Goal: Task Accomplishment & Management: Complete application form

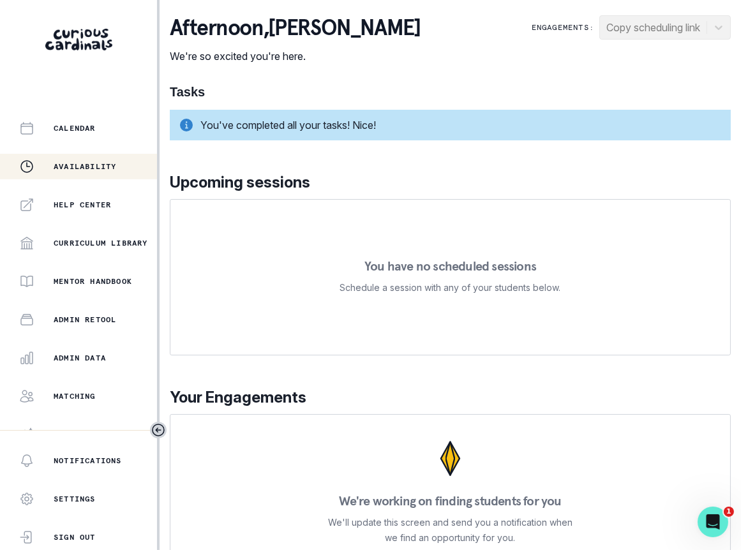
scroll to position [230, 0]
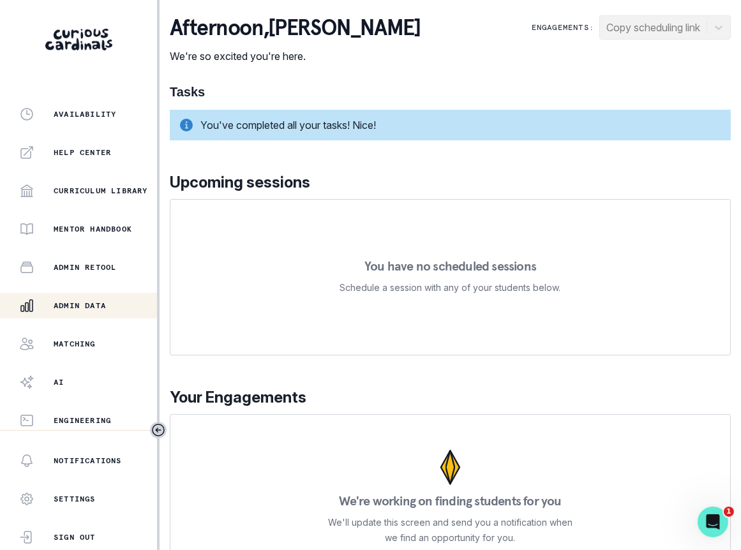
click at [107, 294] on button "Admin Data" at bounding box center [78, 306] width 157 height 26
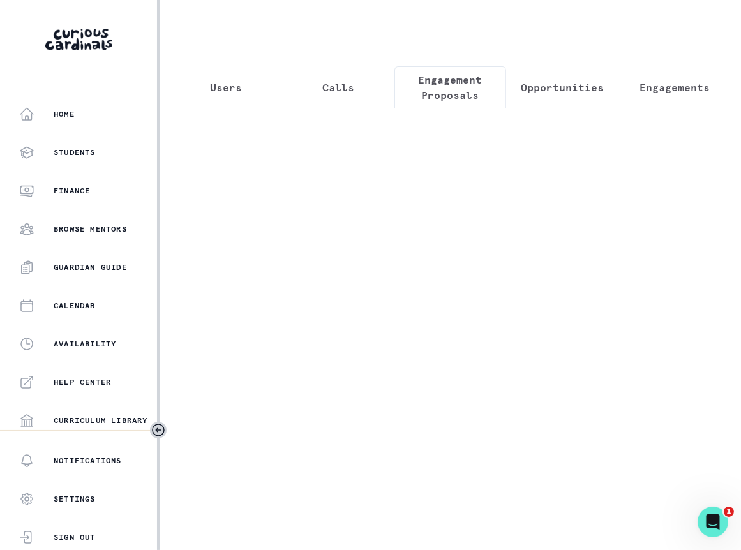
click at [449, 79] on p "Engagement Proposals" at bounding box center [450, 87] width 91 height 31
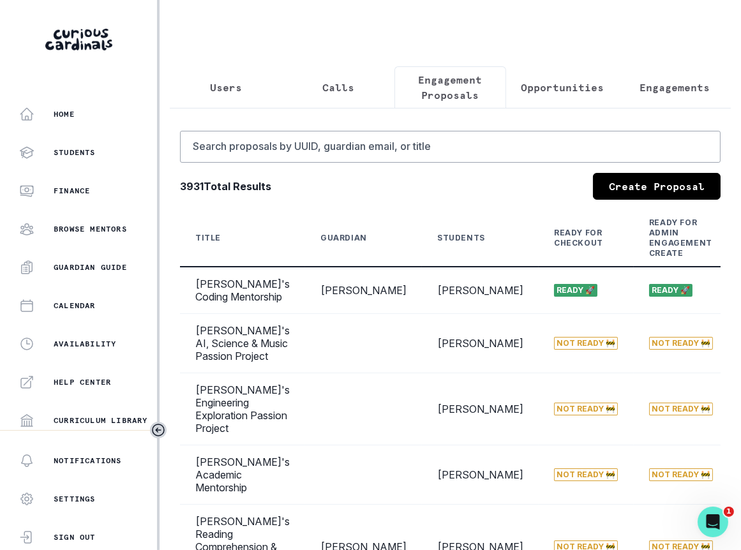
click at [652, 190] on link "Create Proposal" at bounding box center [657, 186] width 128 height 27
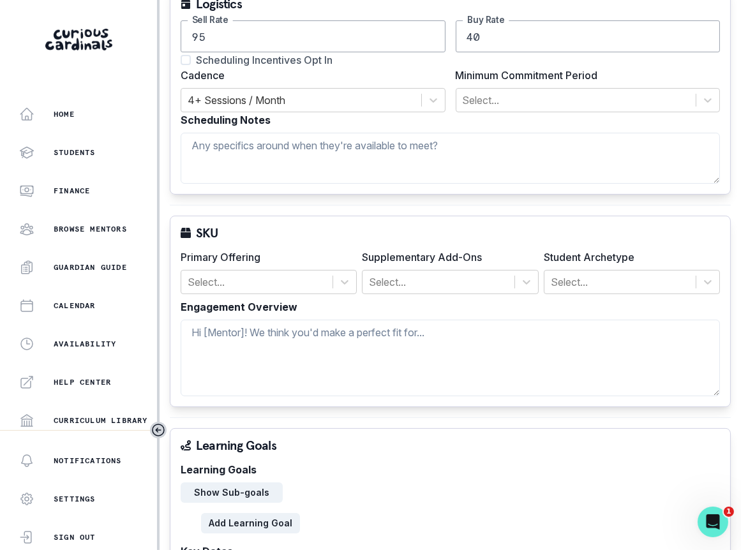
scroll to position [383, 0]
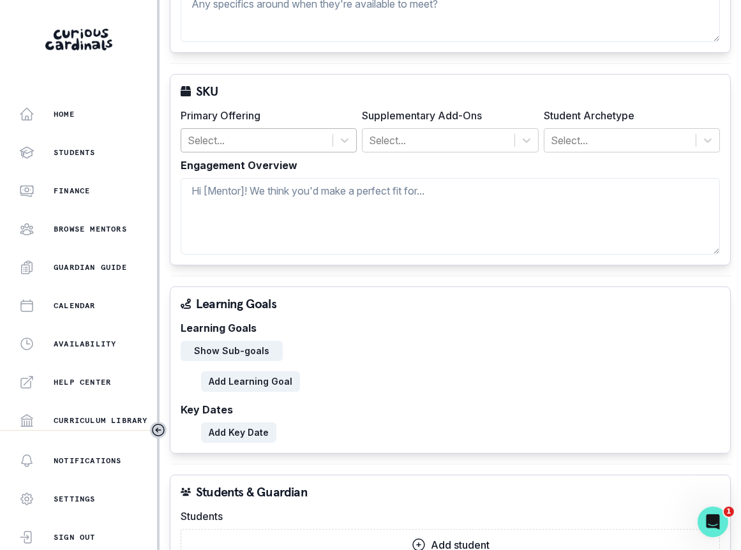
click at [274, 137] on div at bounding box center [257, 140] width 139 height 18
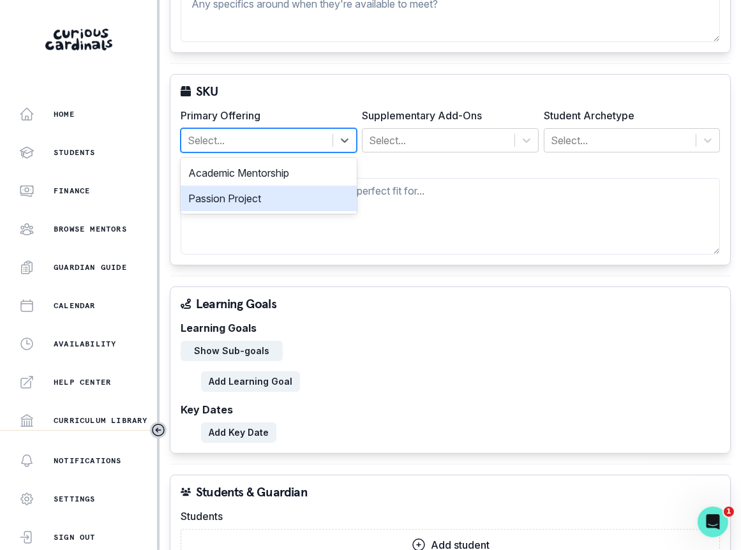
click at [274, 195] on div "Passion Project" at bounding box center [269, 199] width 176 height 26
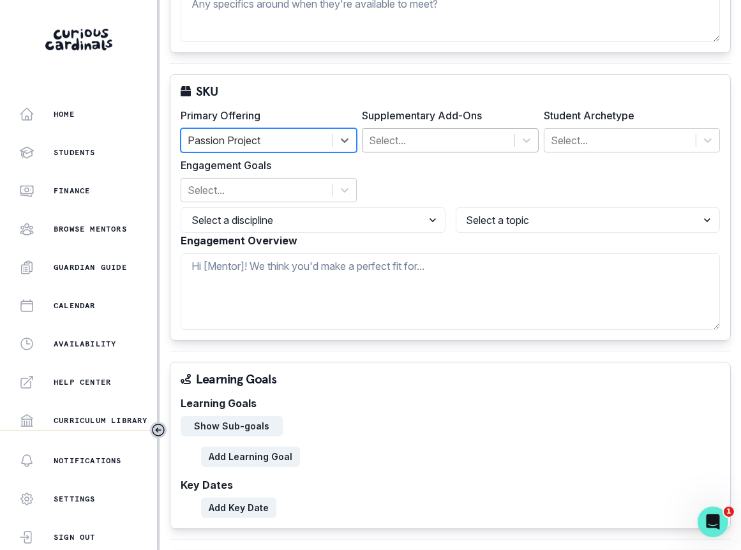
click at [435, 139] on div at bounding box center [438, 140] width 139 height 18
click at [582, 121] on div "Student Archetype Select..." at bounding box center [632, 130] width 176 height 45
click at [352, 221] on select "Select a discipline Arts & Humanities Business, Finance & Entrepreneurship Othe…" at bounding box center [313, 220] width 265 height 26
select select "e033fb60-c44d-4508-bd33-ec0706a1598e"
click at [181, 207] on select "Select a discipline Arts & Humanities Business, Finance & Entrepreneurship Othe…" at bounding box center [313, 220] width 265 height 26
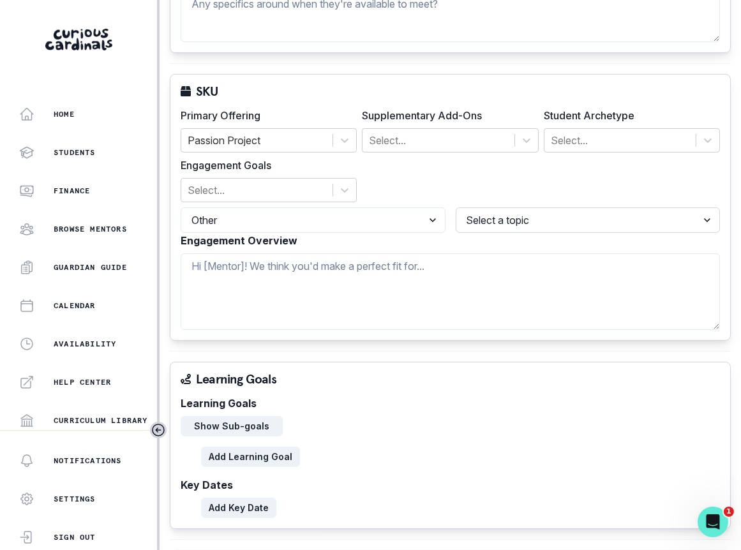
click at [521, 221] on select "Select a topic Undecided" at bounding box center [588, 220] width 265 height 26
select select "5544d42b-75e4-4e6a-80dd-da7258343d57"
click at [456, 207] on select "Select a topic Undecided" at bounding box center [588, 220] width 265 height 26
click at [302, 183] on div at bounding box center [257, 190] width 139 height 18
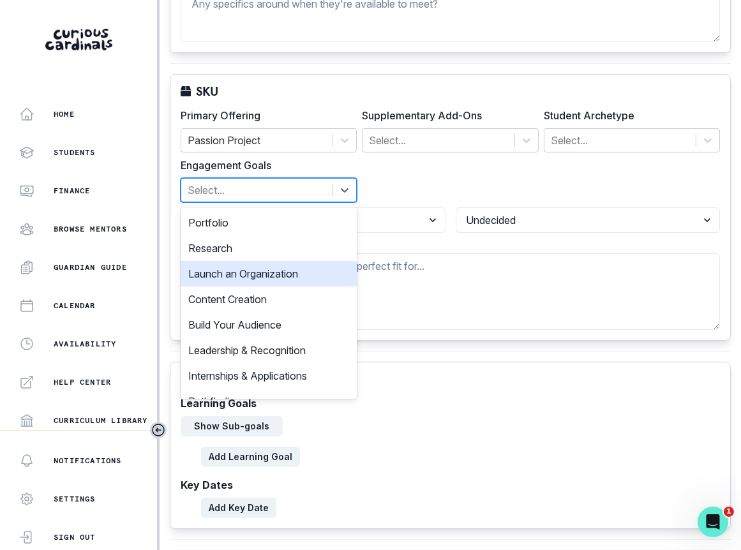
scroll to position [17, 0]
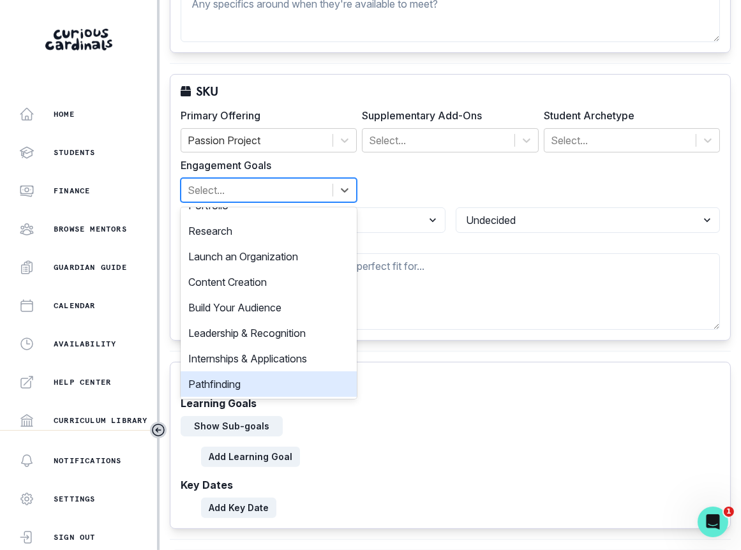
click at [259, 378] on div "Pathfinding" at bounding box center [269, 384] width 176 height 26
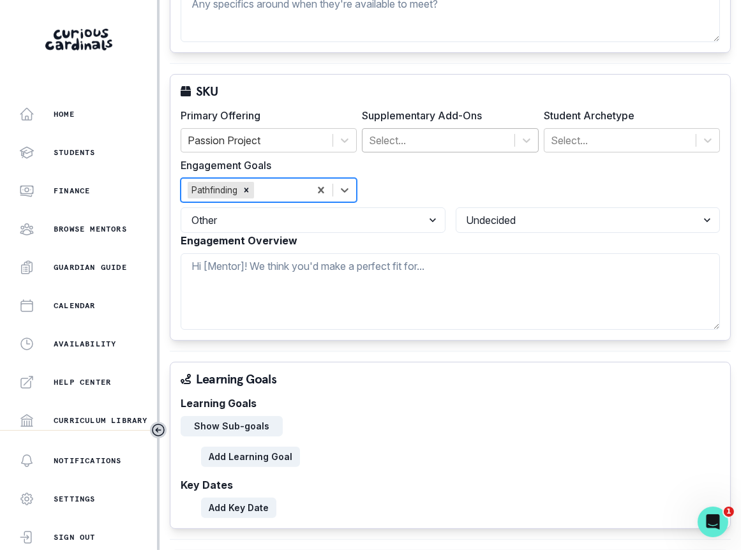
click at [421, 144] on div at bounding box center [438, 140] width 139 height 18
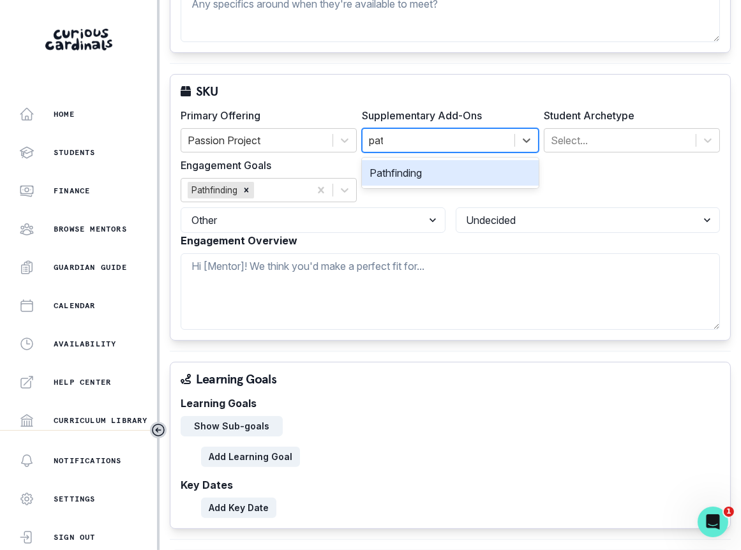
type input "path"
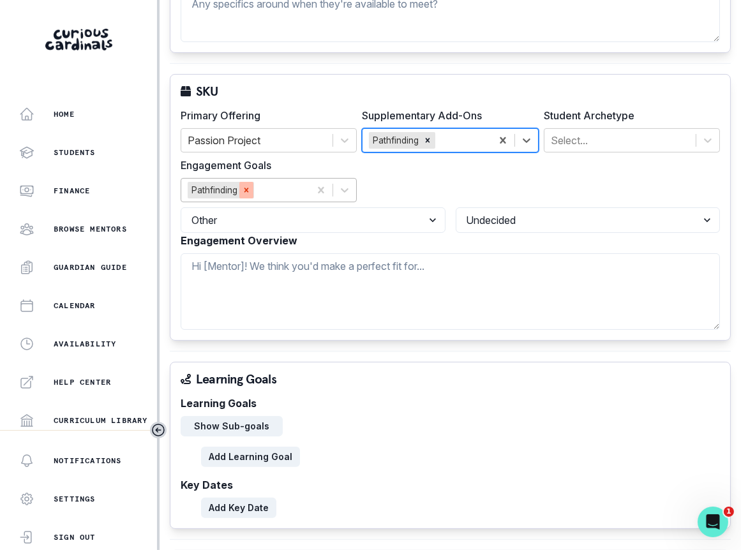
click at [247, 191] on div "Remove Pathfinding" at bounding box center [246, 190] width 14 height 17
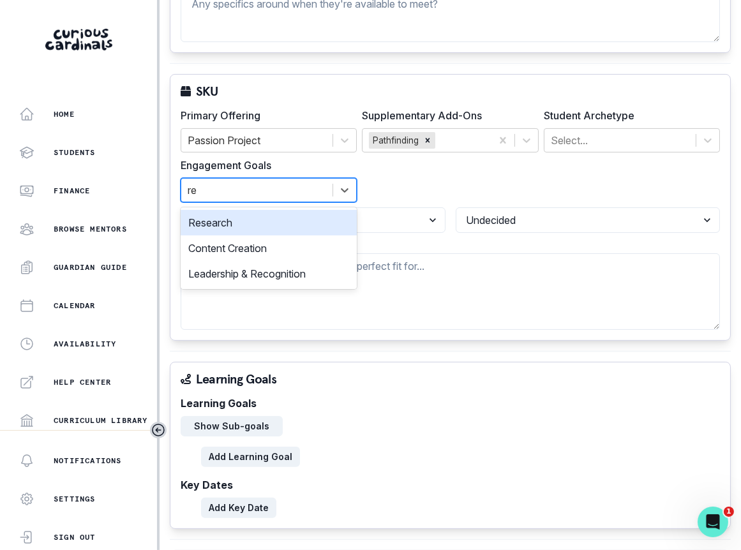
type input "res"
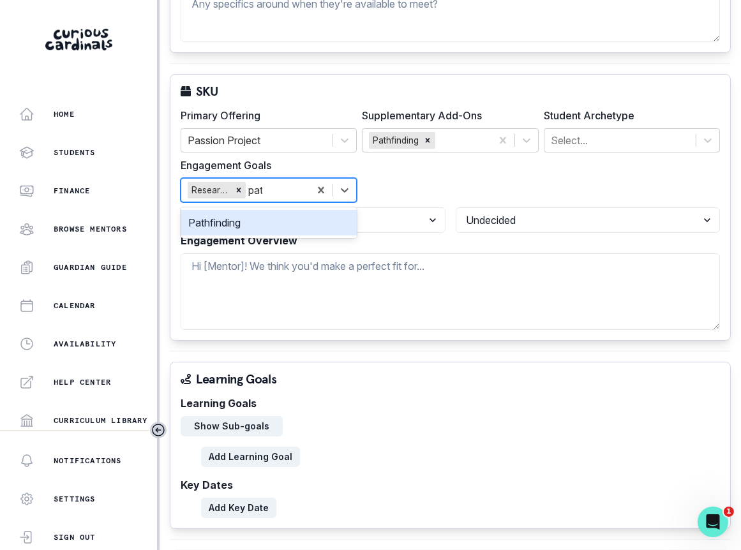
type input "path"
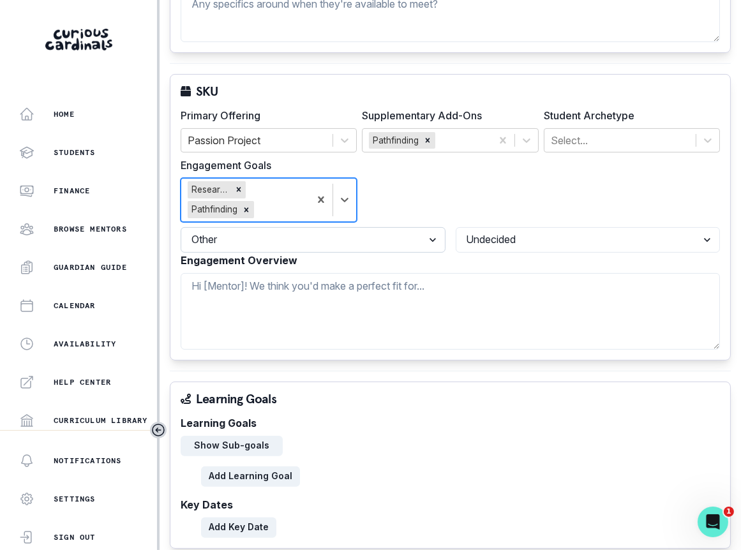
click at [258, 236] on select "Select a discipline Arts & Humanities Business, Finance & Entrepreneurship Othe…" at bounding box center [313, 240] width 265 height 26
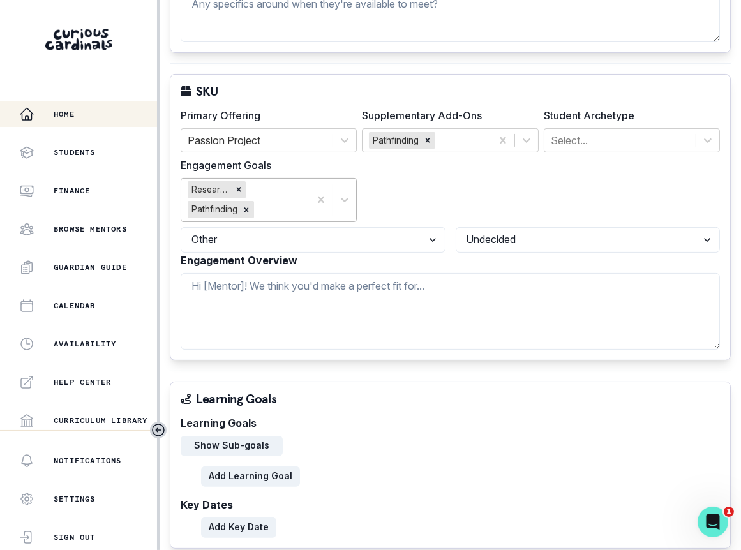
click at [76, 115] on div "Home" at bounding box center [88, 114] width 138 height 15
